Goal: Transaction & Acquisition: Purchase product/service

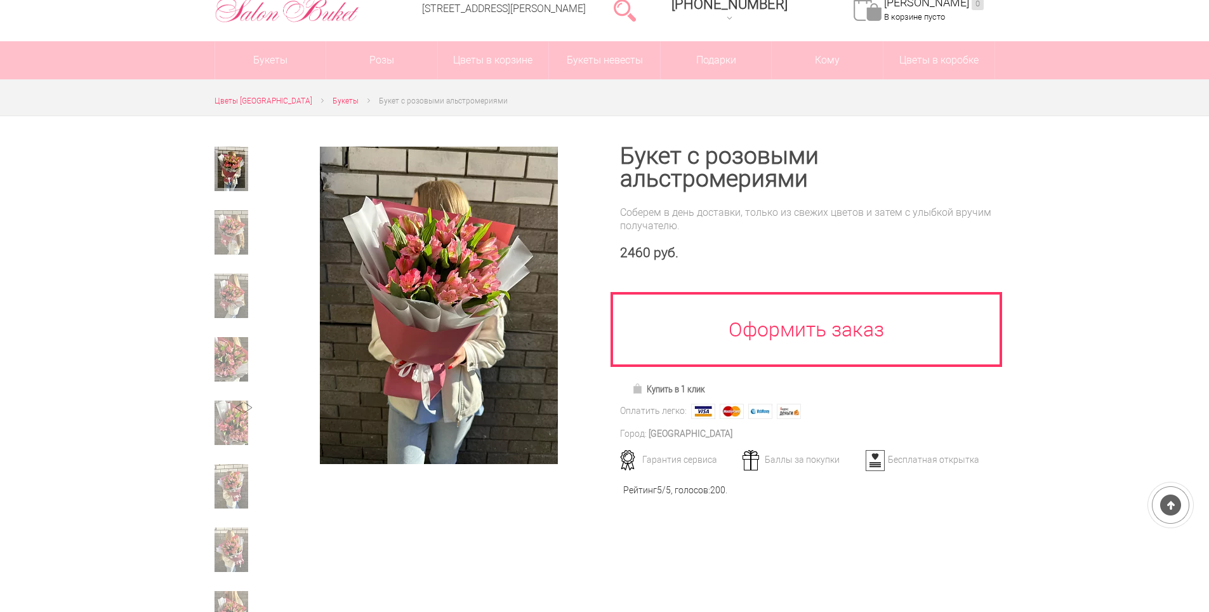
scroll to position [63, 0]
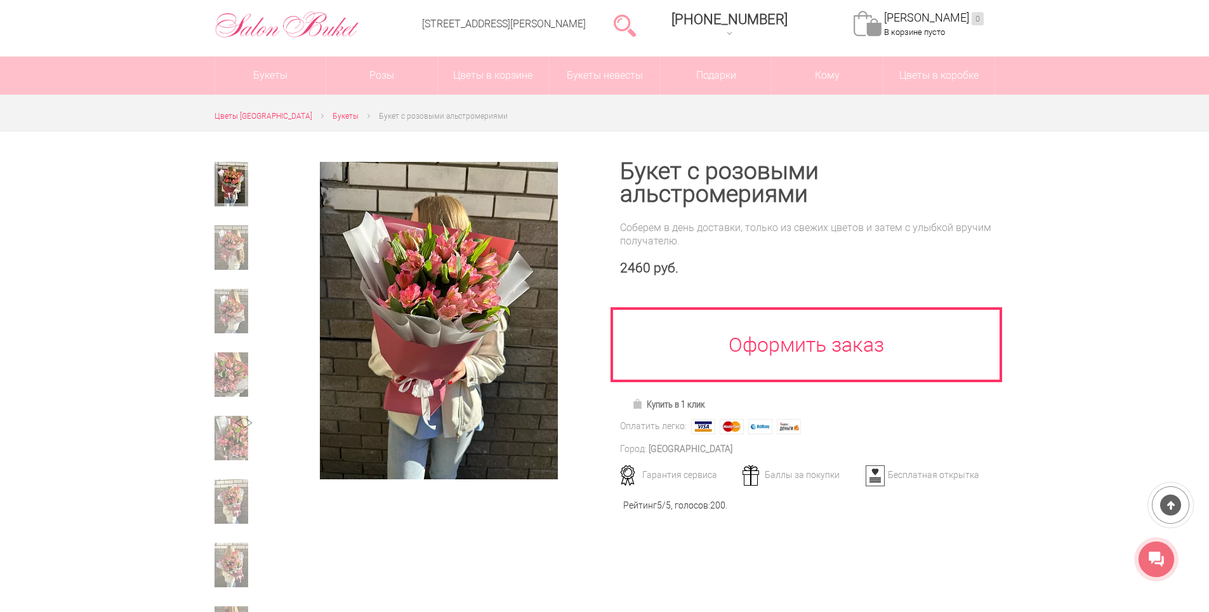
click at [530, 522] on div at bounding box center [410, 400] width 390 height 538
